Goal: Information Seeking & Learning: Learn about a topic

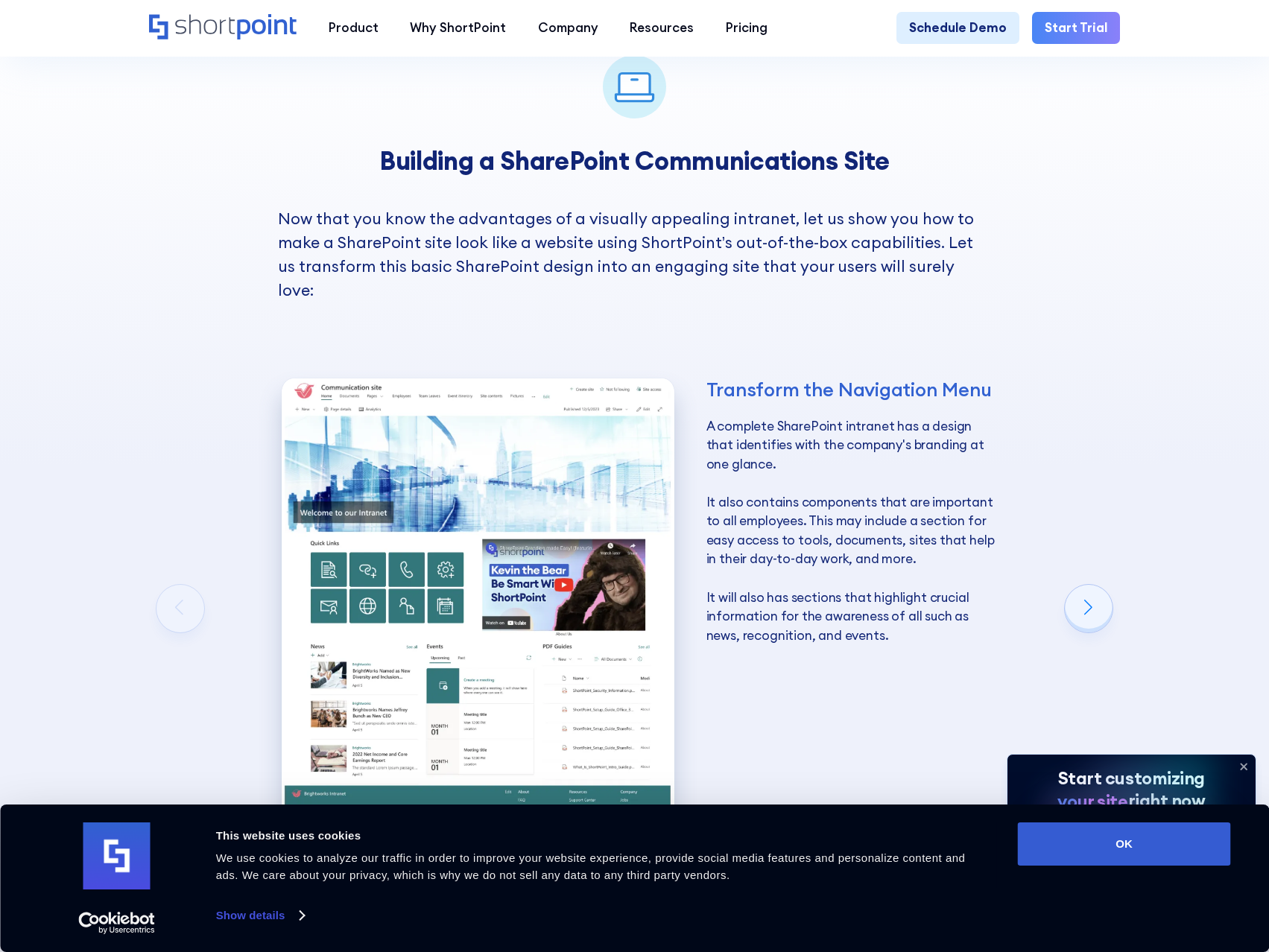
scroll to position [2234, 0]
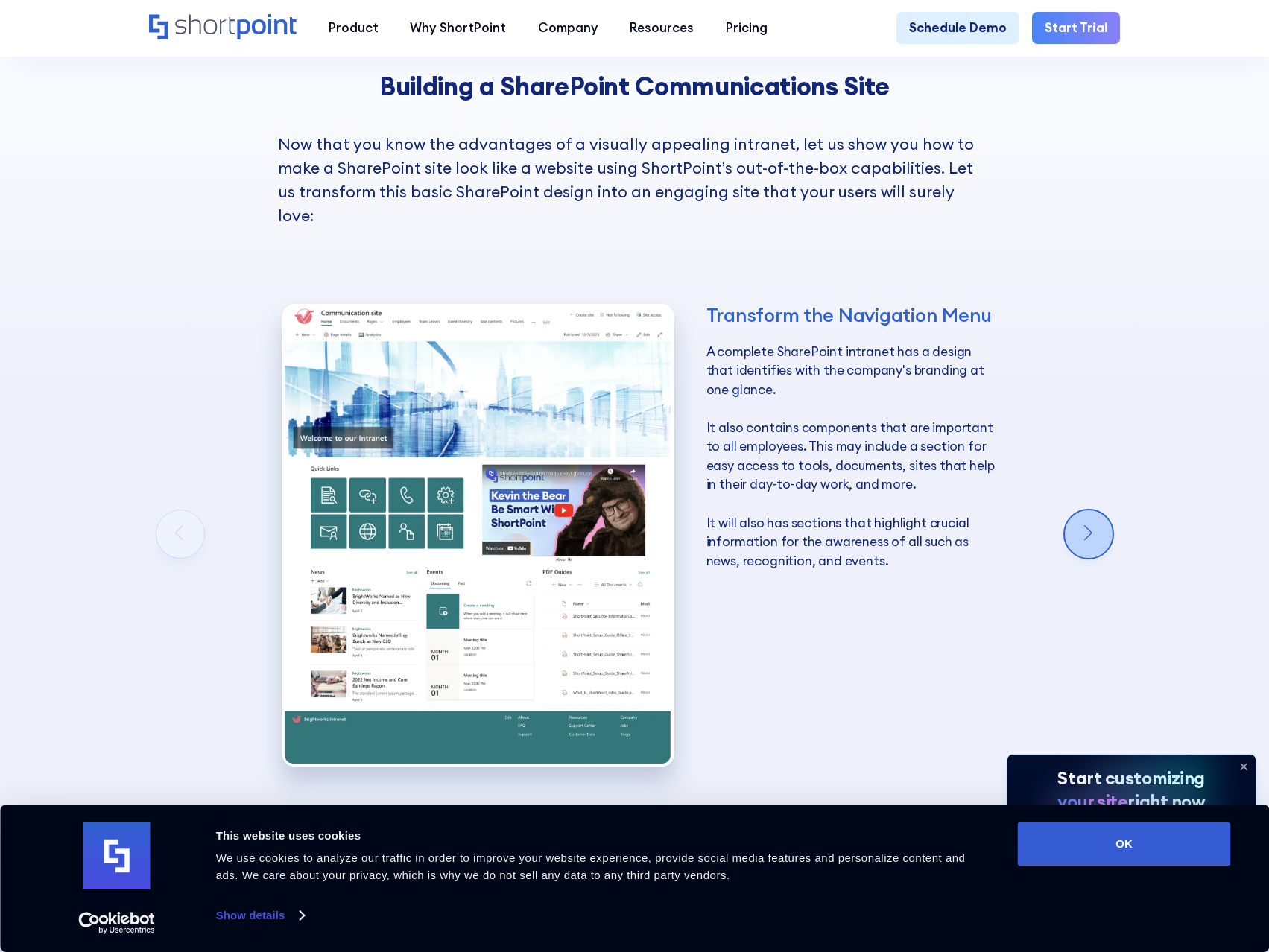
click at [1099, 512] on div "Next slide" at bounding box center [1088, 534] width 48 height 48
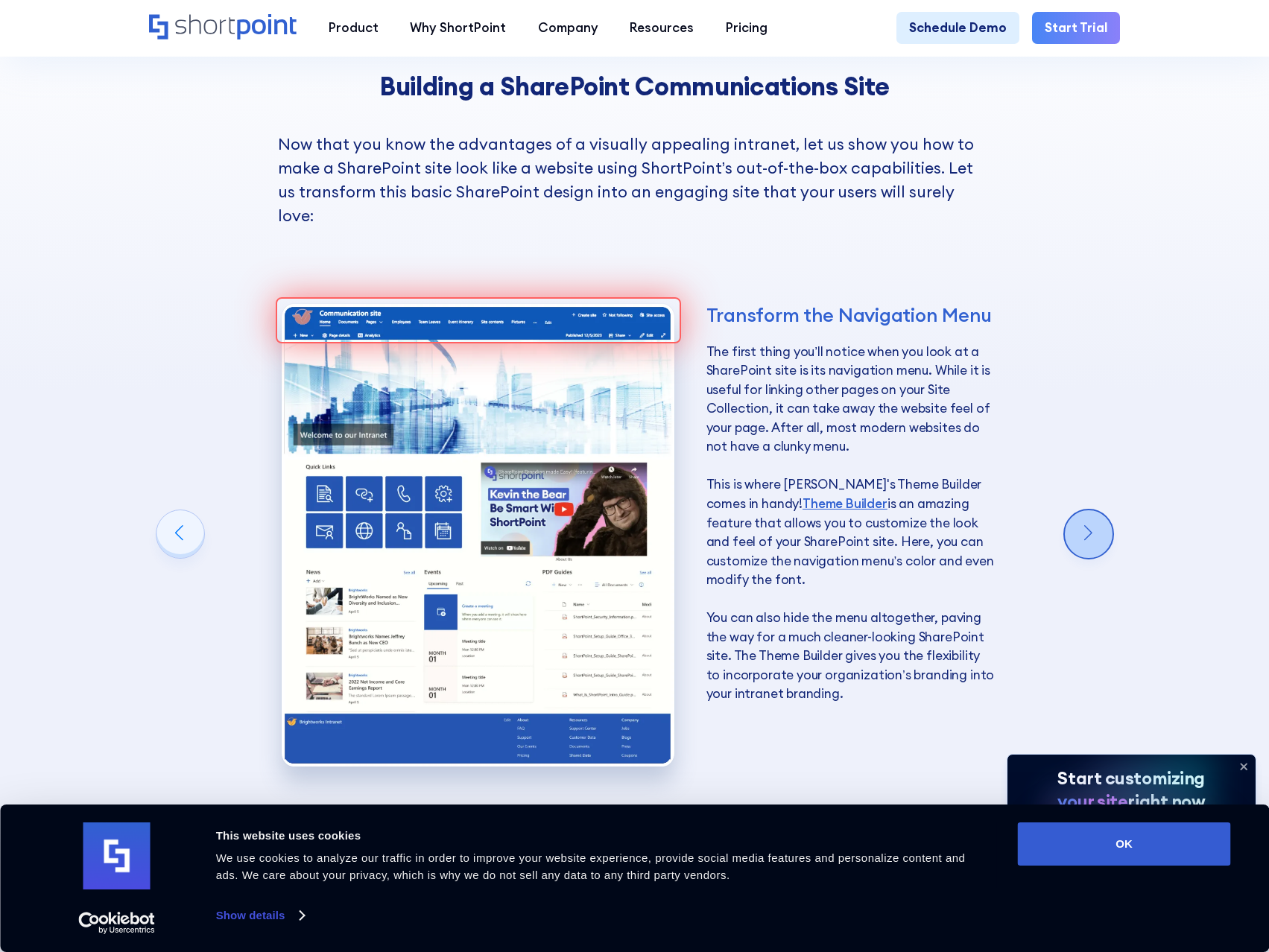
click at [1099, 512] on div "Next slide" at bounding box center [1088, 534] width 48 height 48
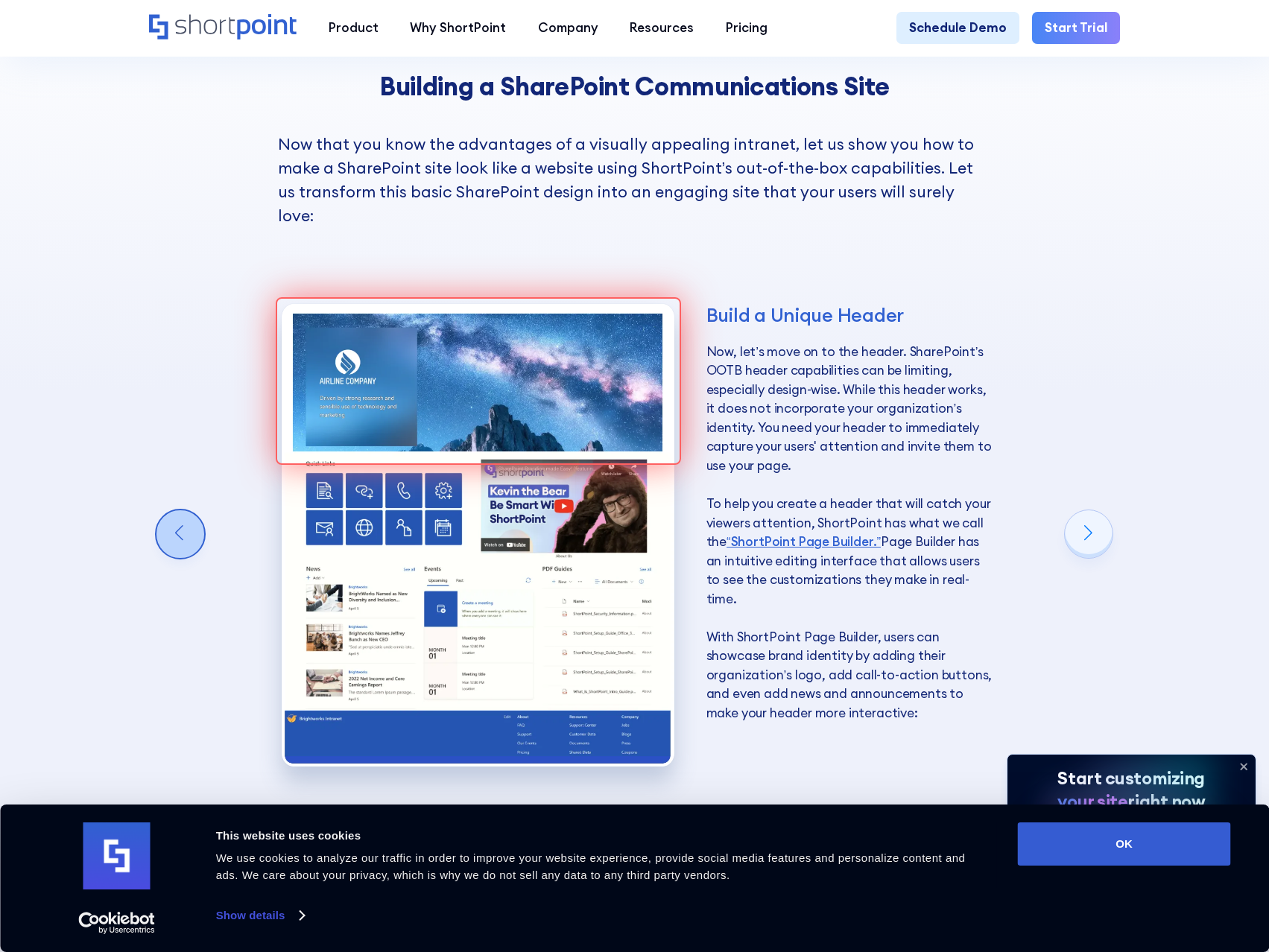
click at [168, 527] on div "Previous slide" at bounding box center [180, 534] width 48 height 48
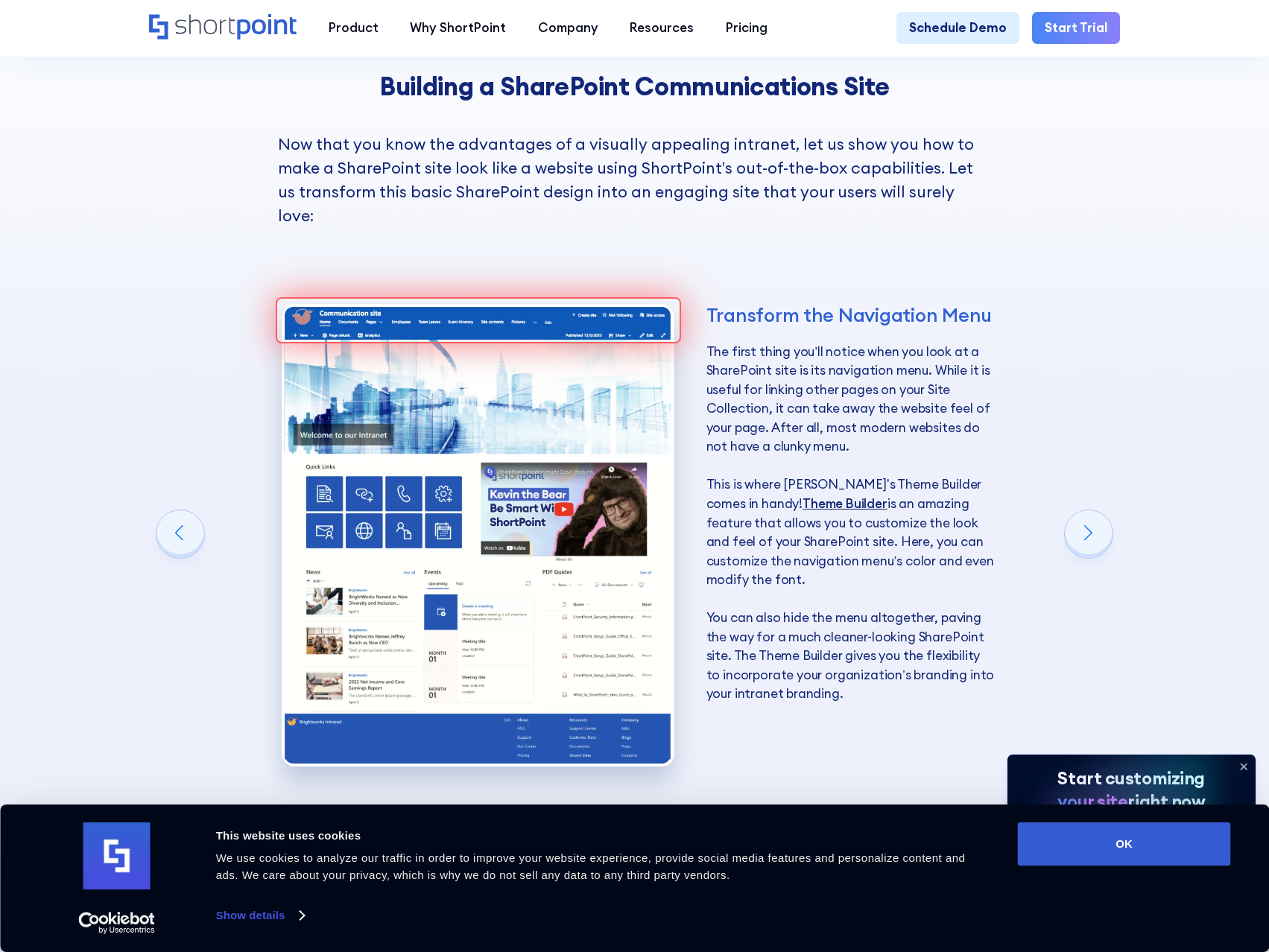
click at [803, 497] on link "Theme Builder" at bounding box center [845, 503] width 85 height 17
click at [1079, 528] on div "Next slide" at bounding box center [1088, 534] width 48 height 48
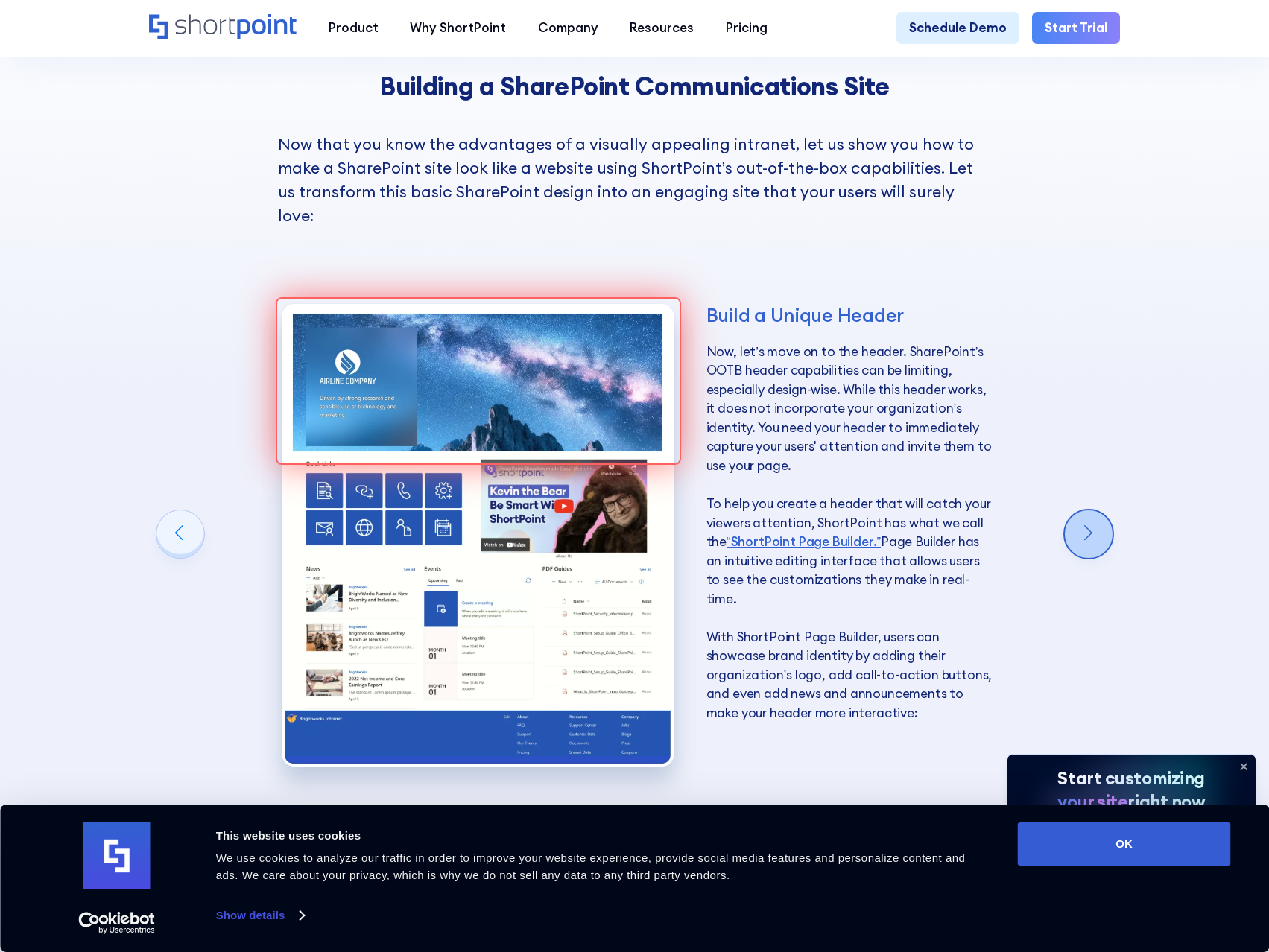
click at [1080, 527] on div "Next slide" at bounding box center [1088, 534] width 48 height 48
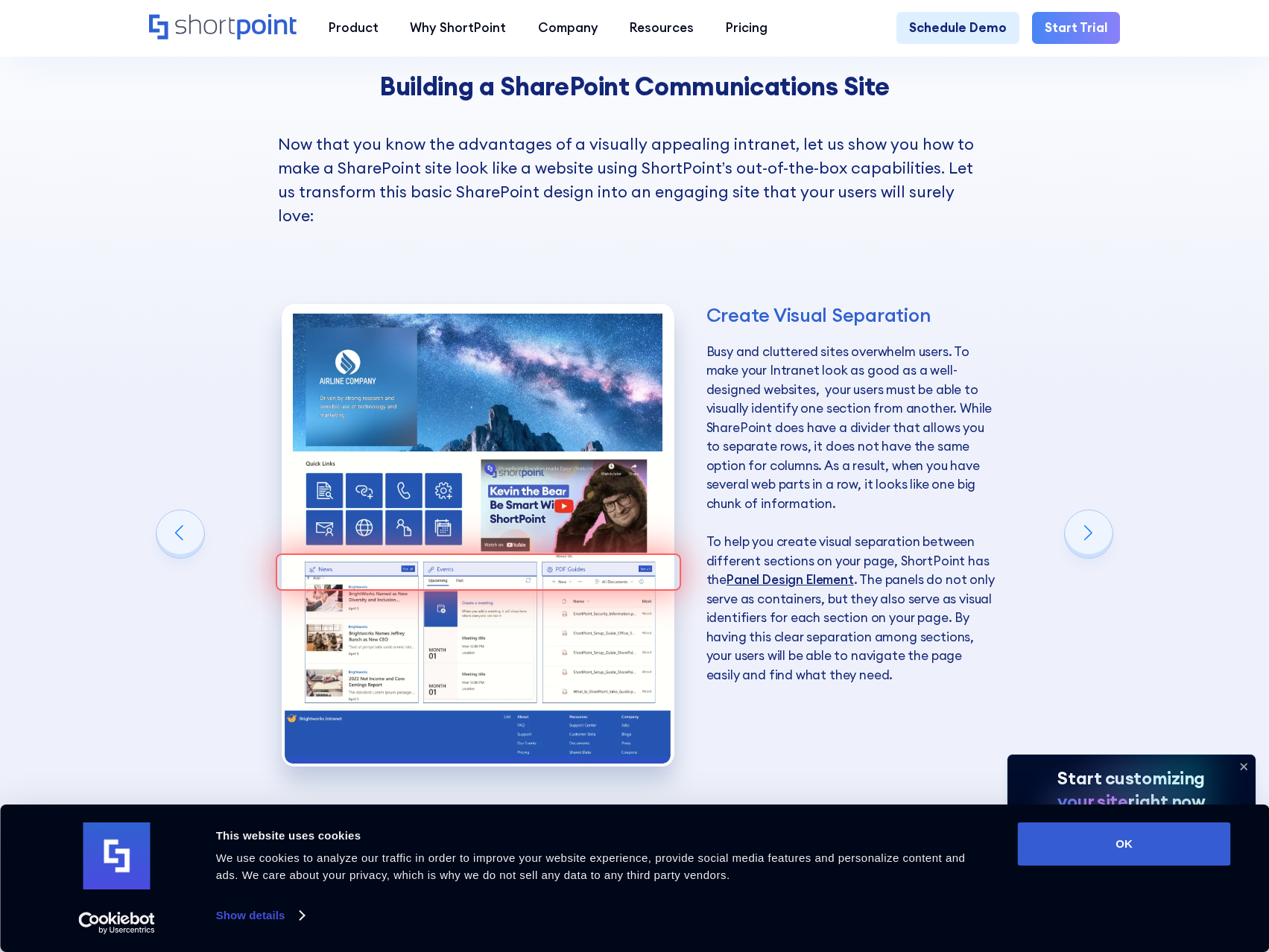
click at [794, 576] on link "Panel Design Element" at bounding box center [790, 579] width 127 height 17
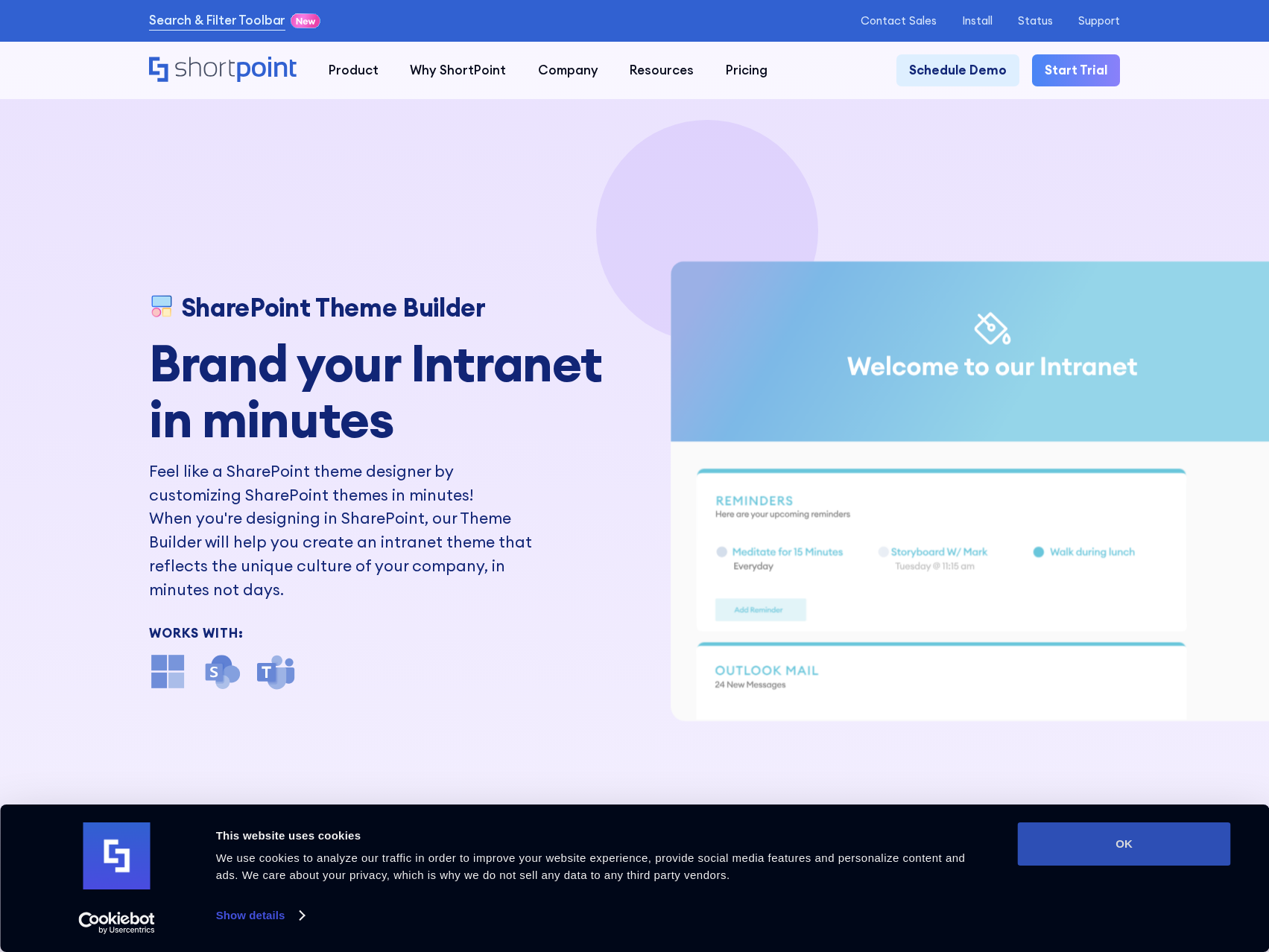
click at [1075, 858] on button "OK" at bounding box center [1124, 844] width 213 height 43
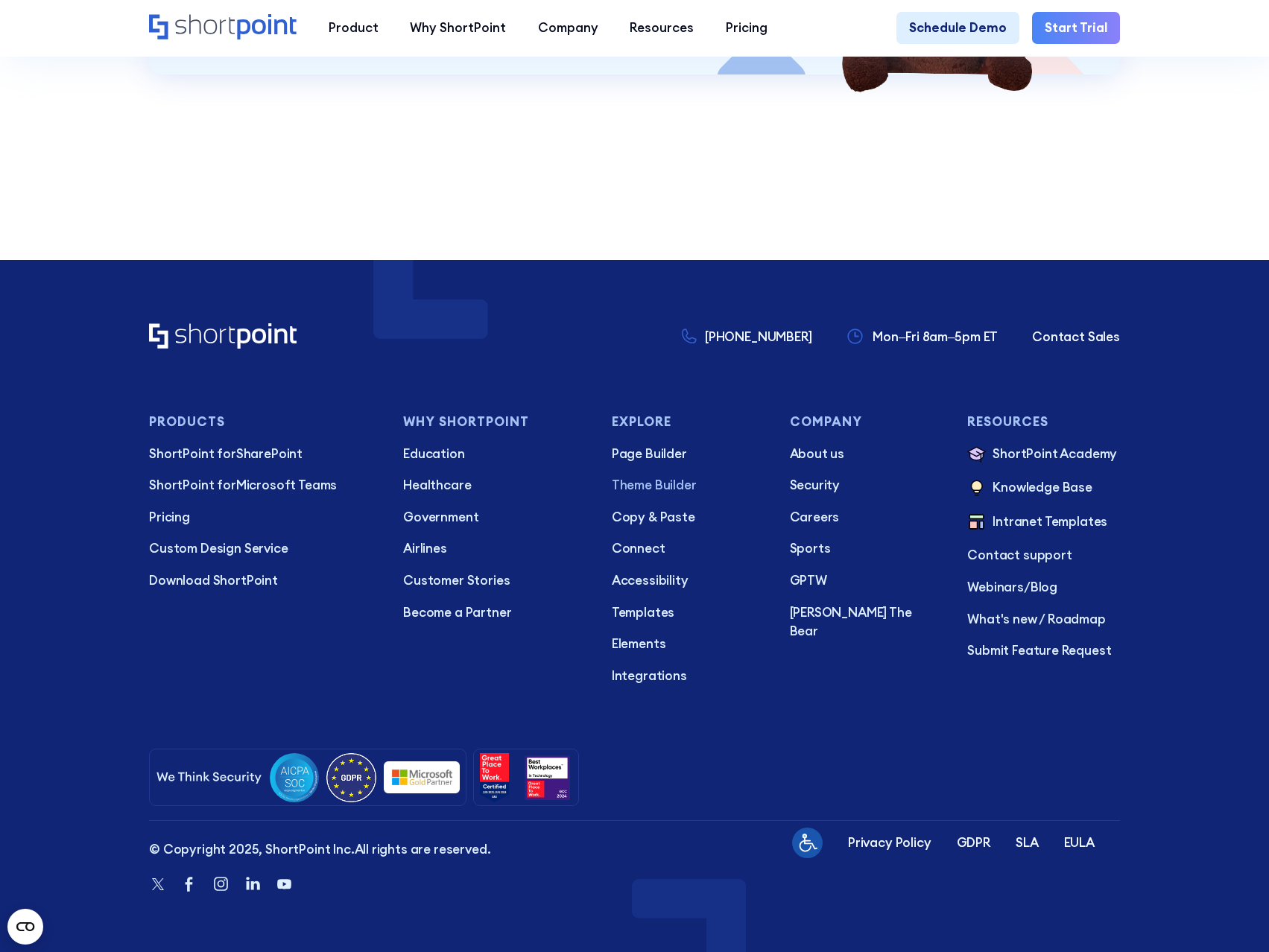
scroll to position [8119, 0]
click at [656, 481] on p "Theme Builder" at bounding box center [688, 486] width 153 height 20
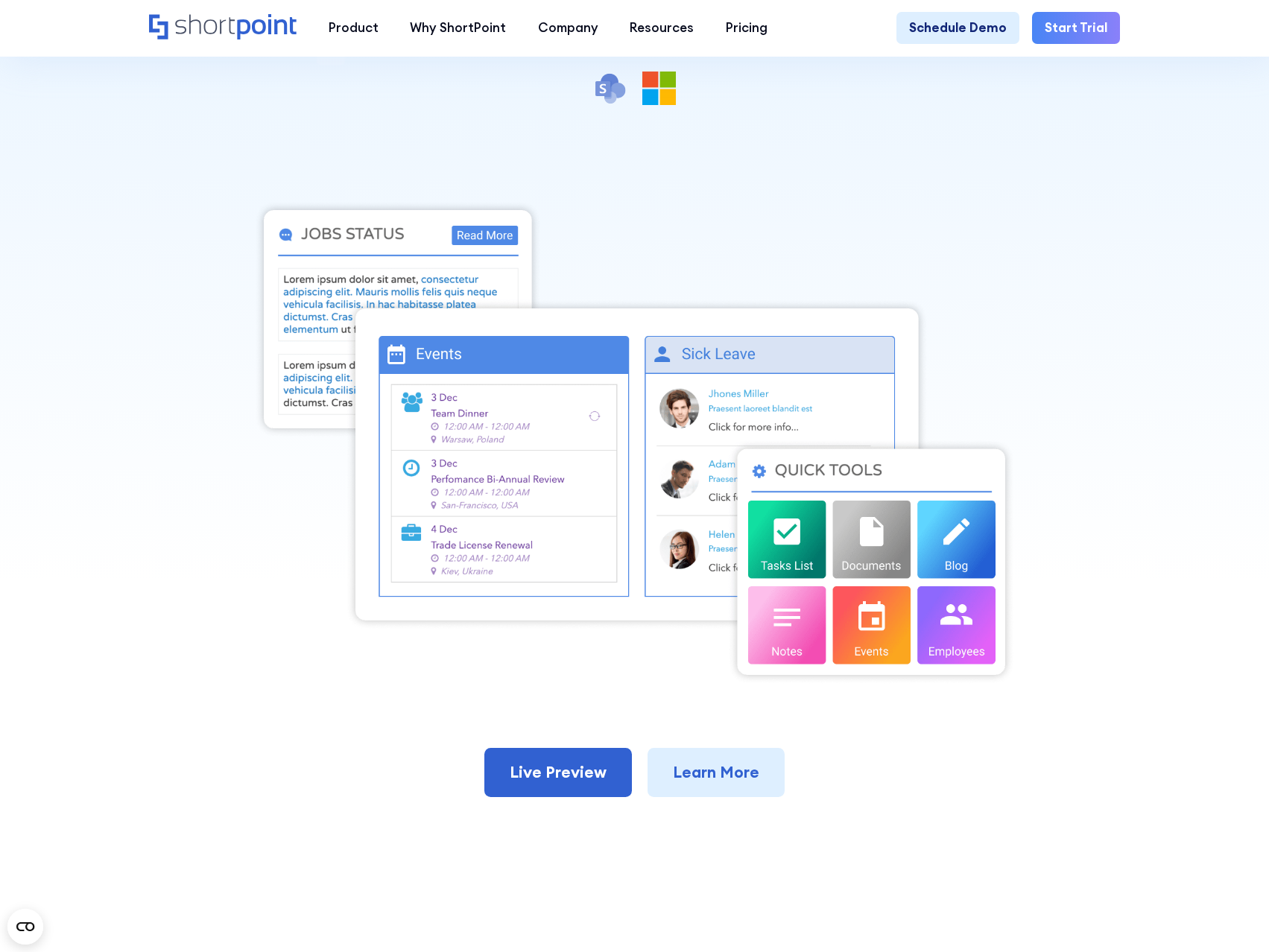
scroll to position [372, 0]
click at [603, 771] on link "Live Preview" at bounding box center [557, 771] width 148 height 49
